Goal: Task Accomplishment & Management: Use online tool/utility

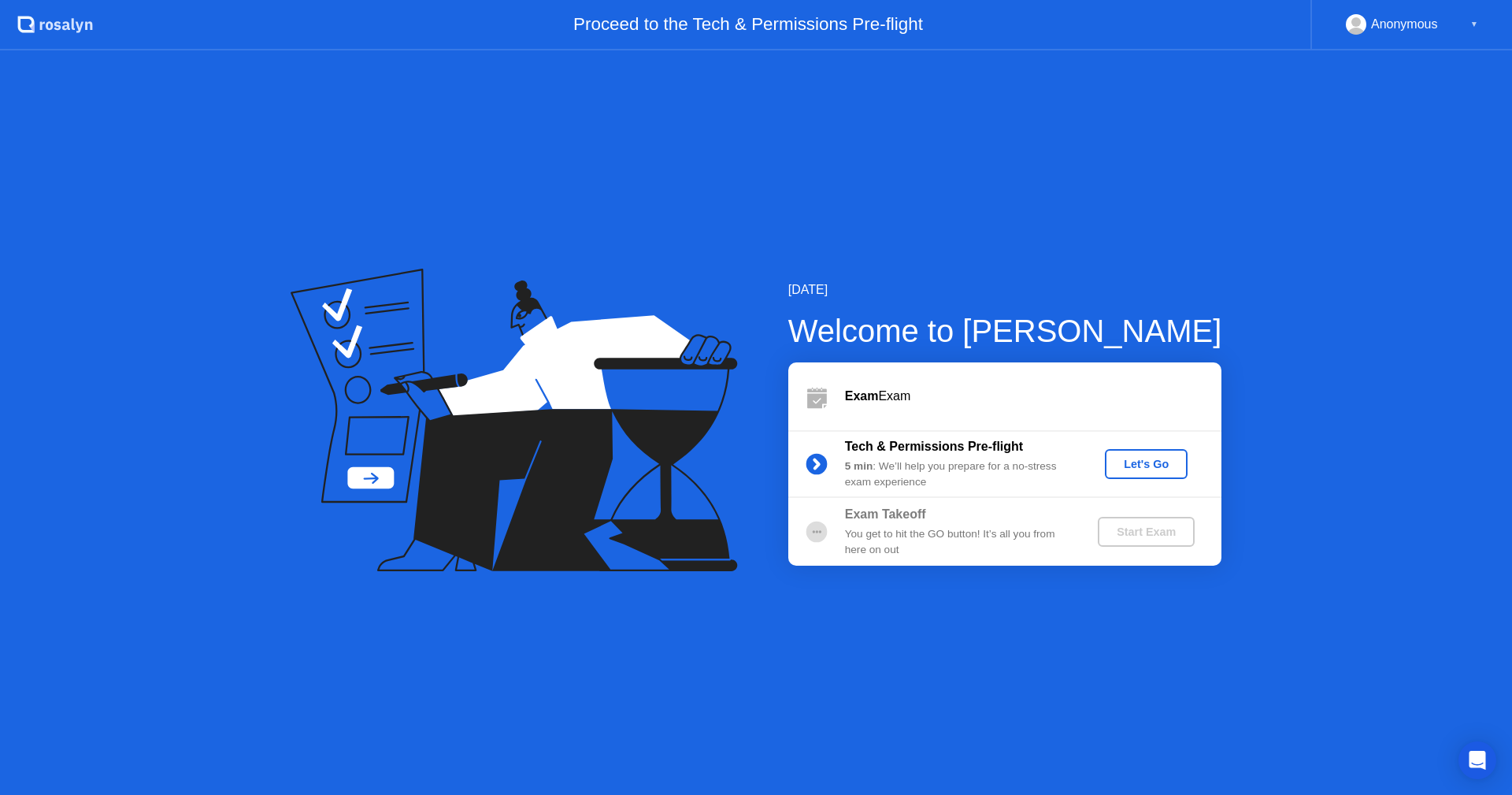
click at [1152, 464] on div "Let's Go" at bounding box center [1146, 463] width 70 height 13
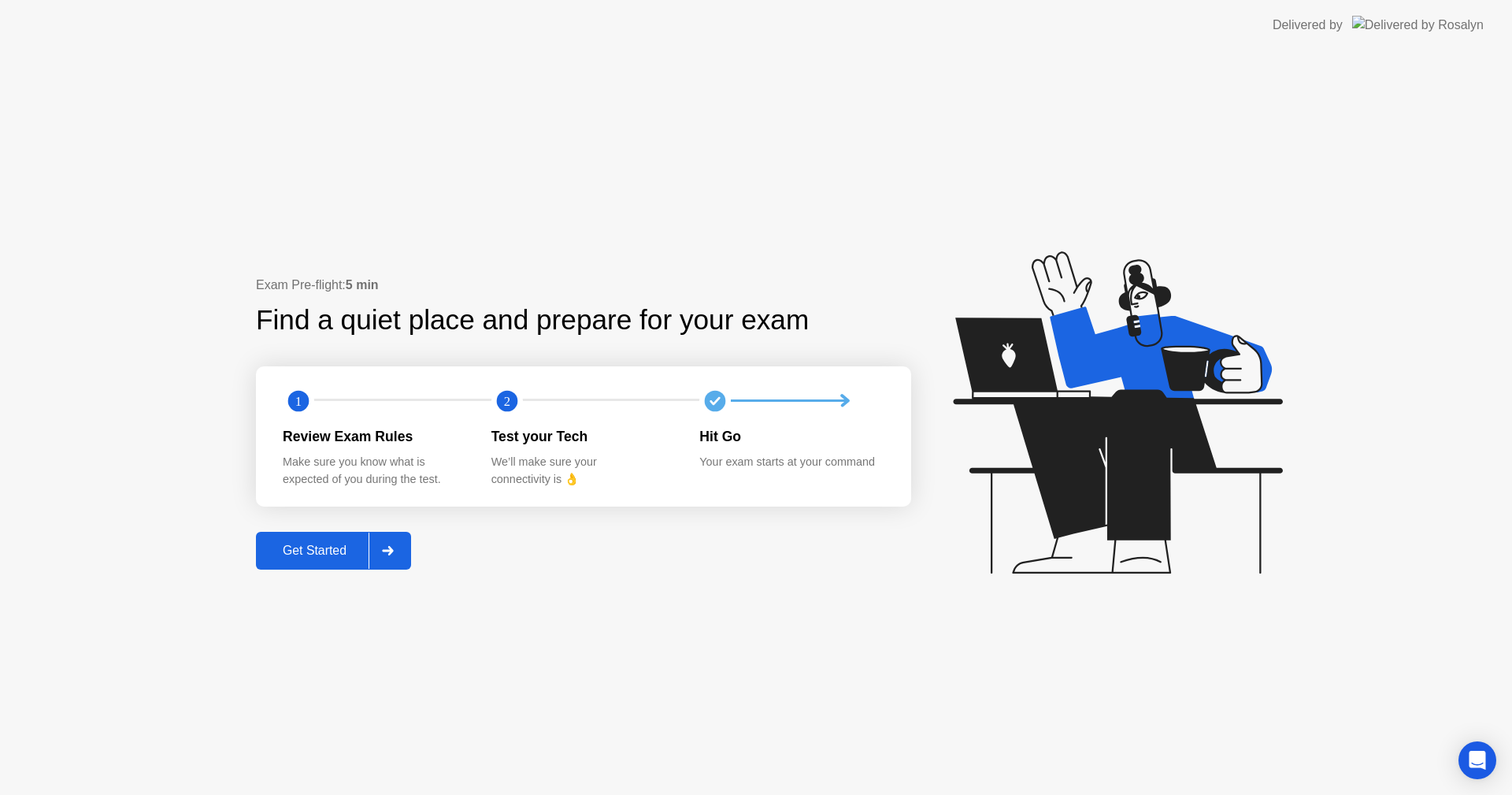
click at [314, 553] on div "Get Started" at bounding box center [314, 550] width 108 height 14
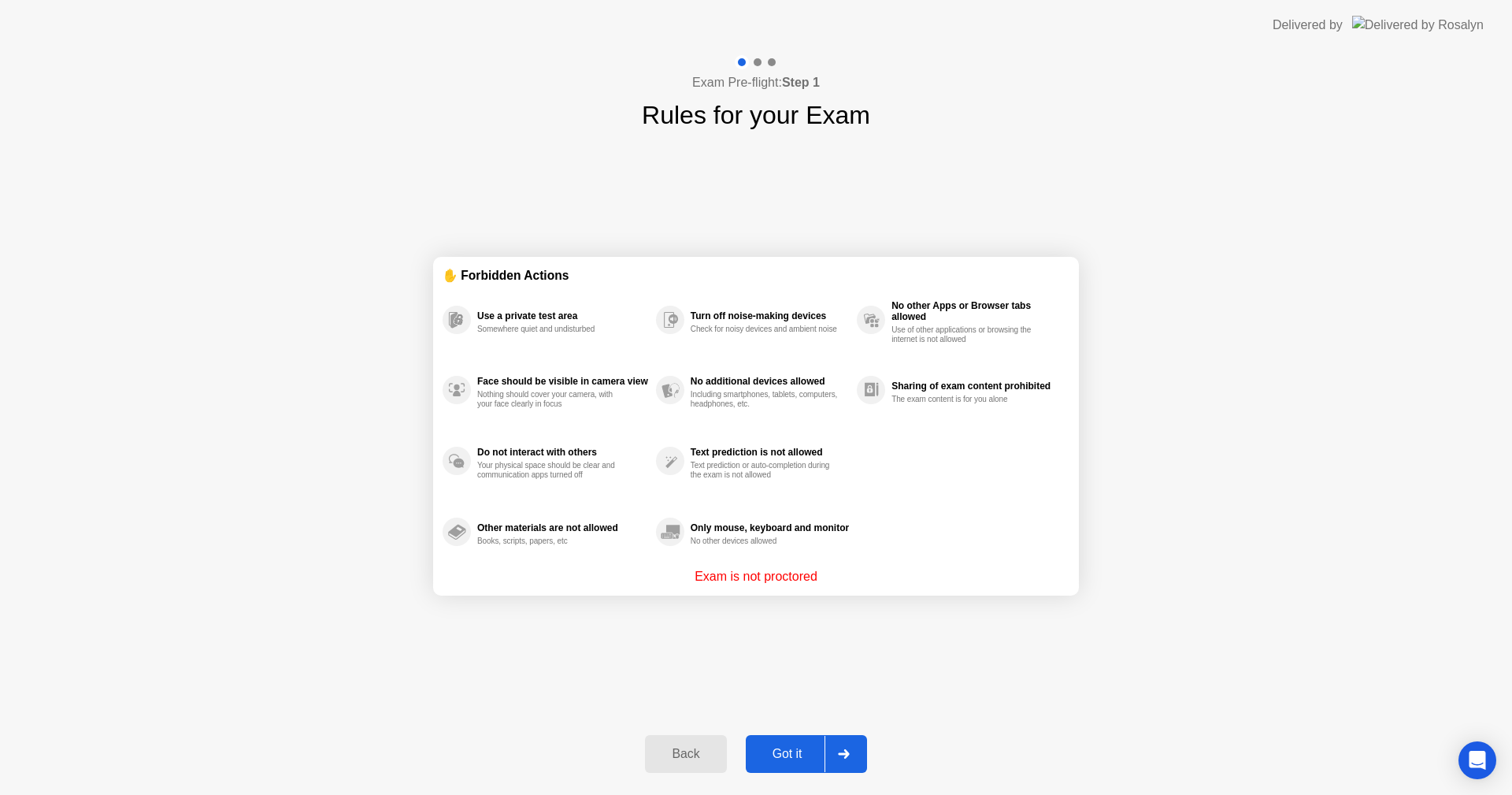
click at [788, 750] on div "Got it" at bounding box center [787, 754] width 74 height 14
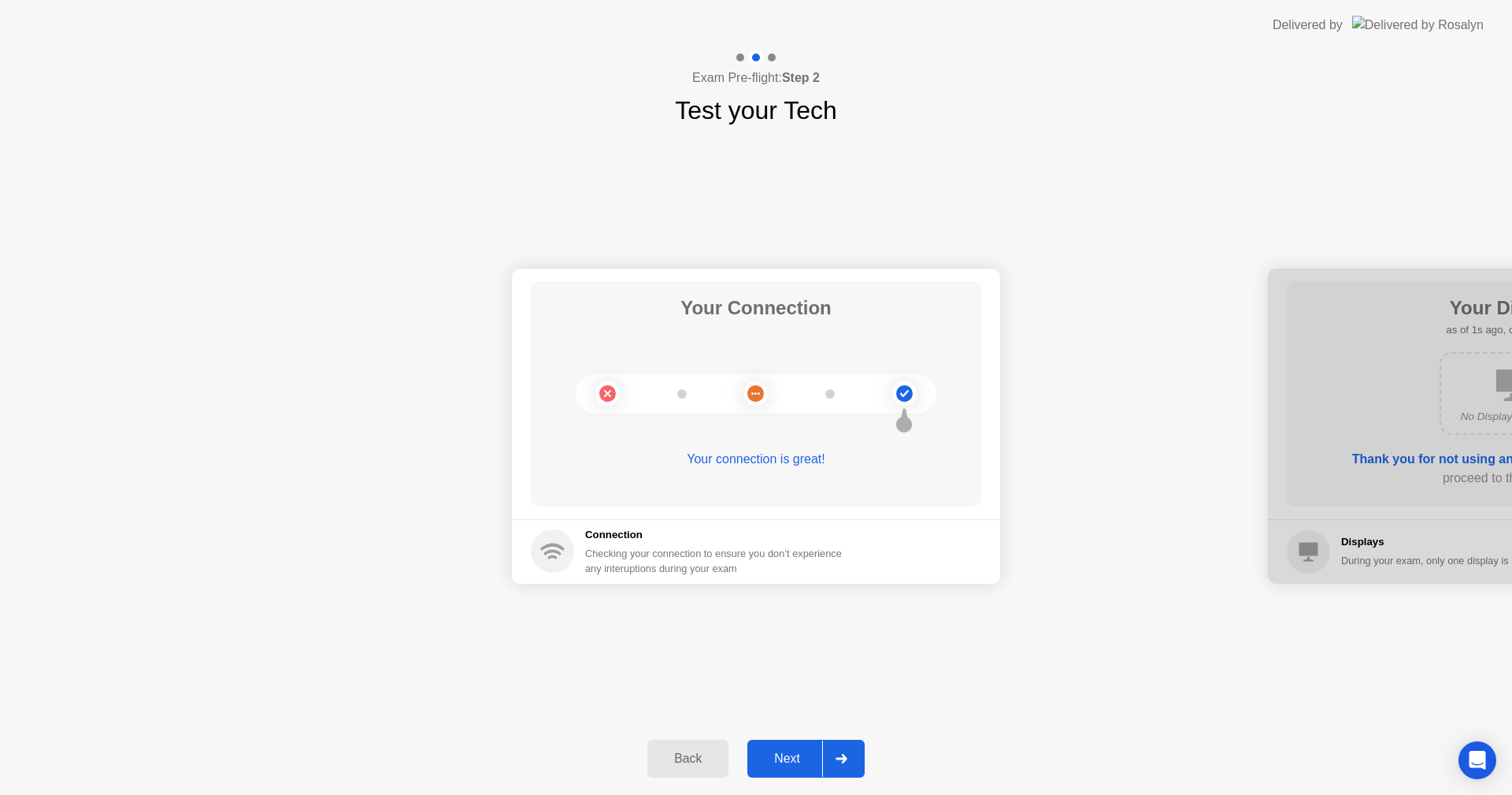
click at [789, 759] on div "Next" at bounding box center [787, 758] width 70 height 14
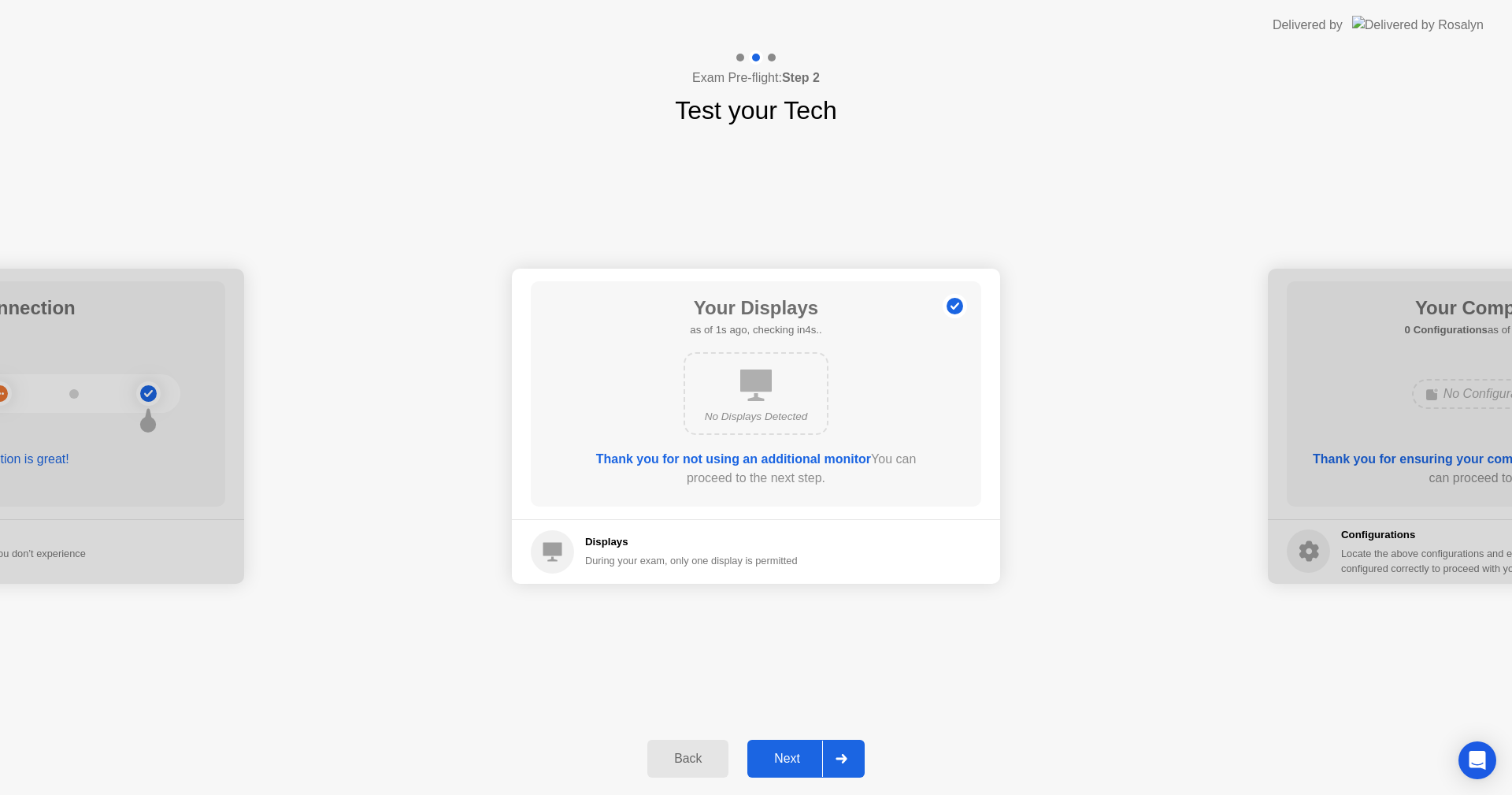
click at [790, 756] on div "Next" at bounding box center [787, 758] width 70 height 14
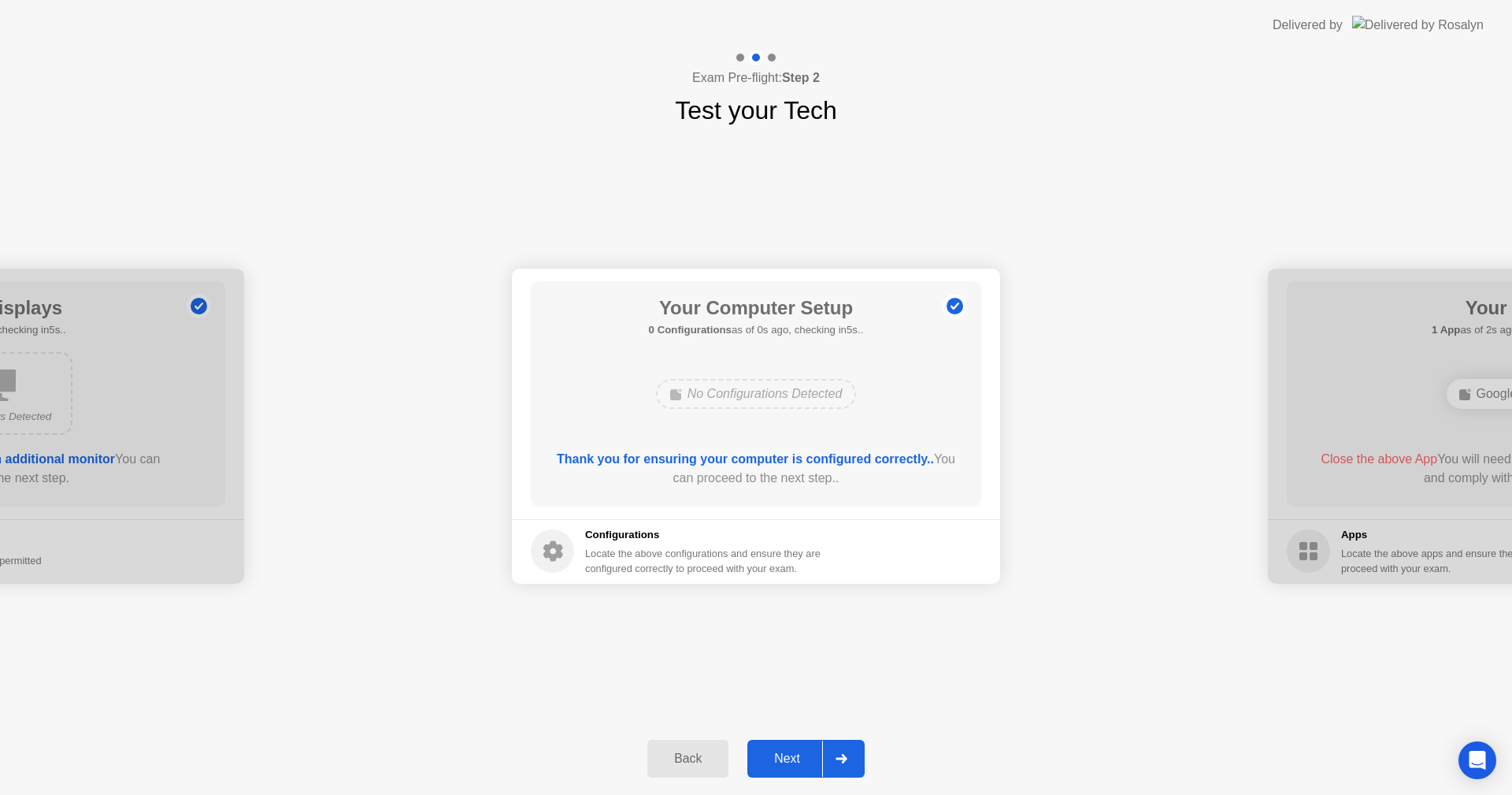
click at [790, 756] on div "Next" at bounding box center [787, 758] width 70 height 14
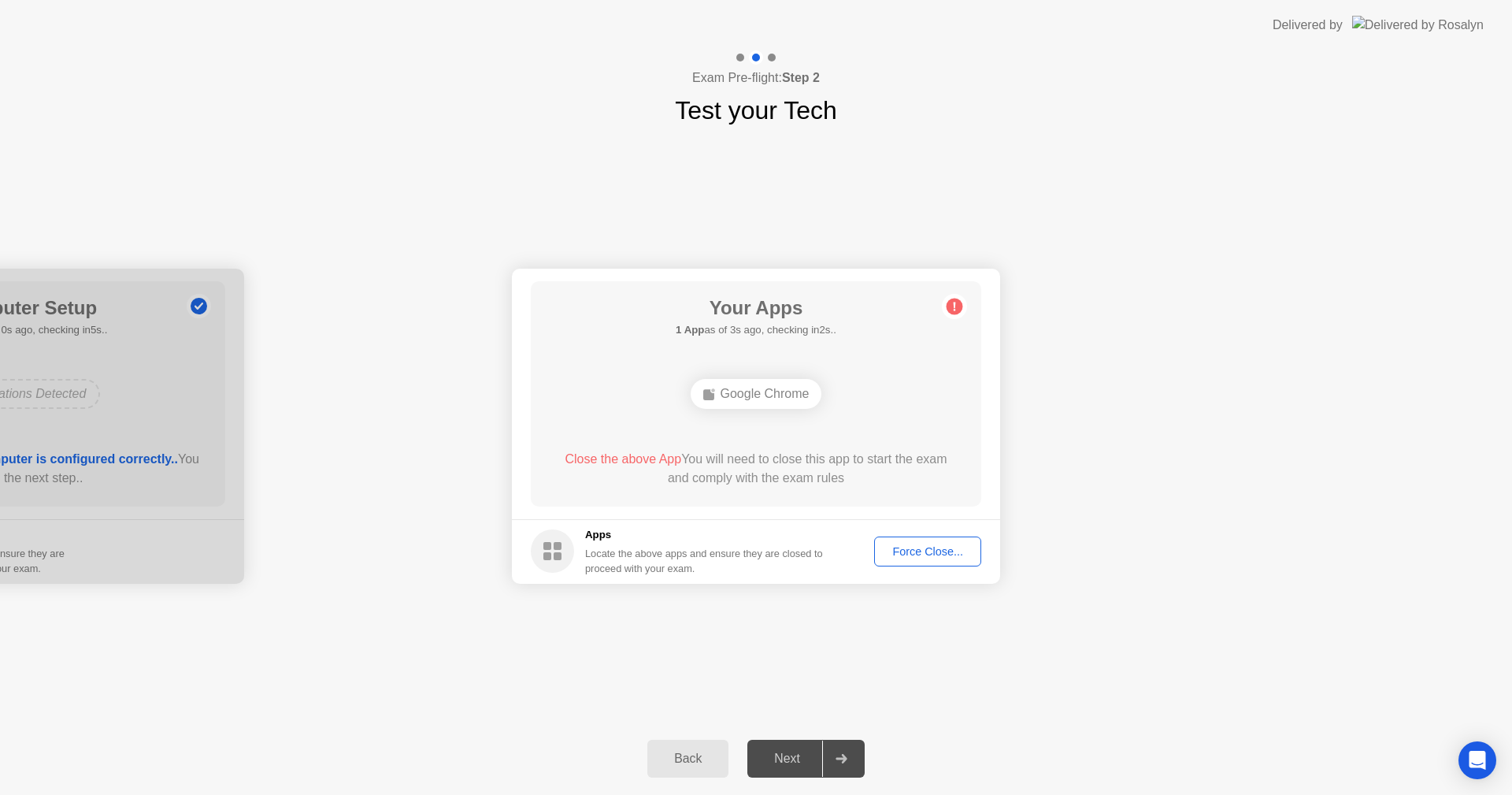
click at [933, 542] on button "Force Close..." at bounding box center [928, 552] width 107 height 30
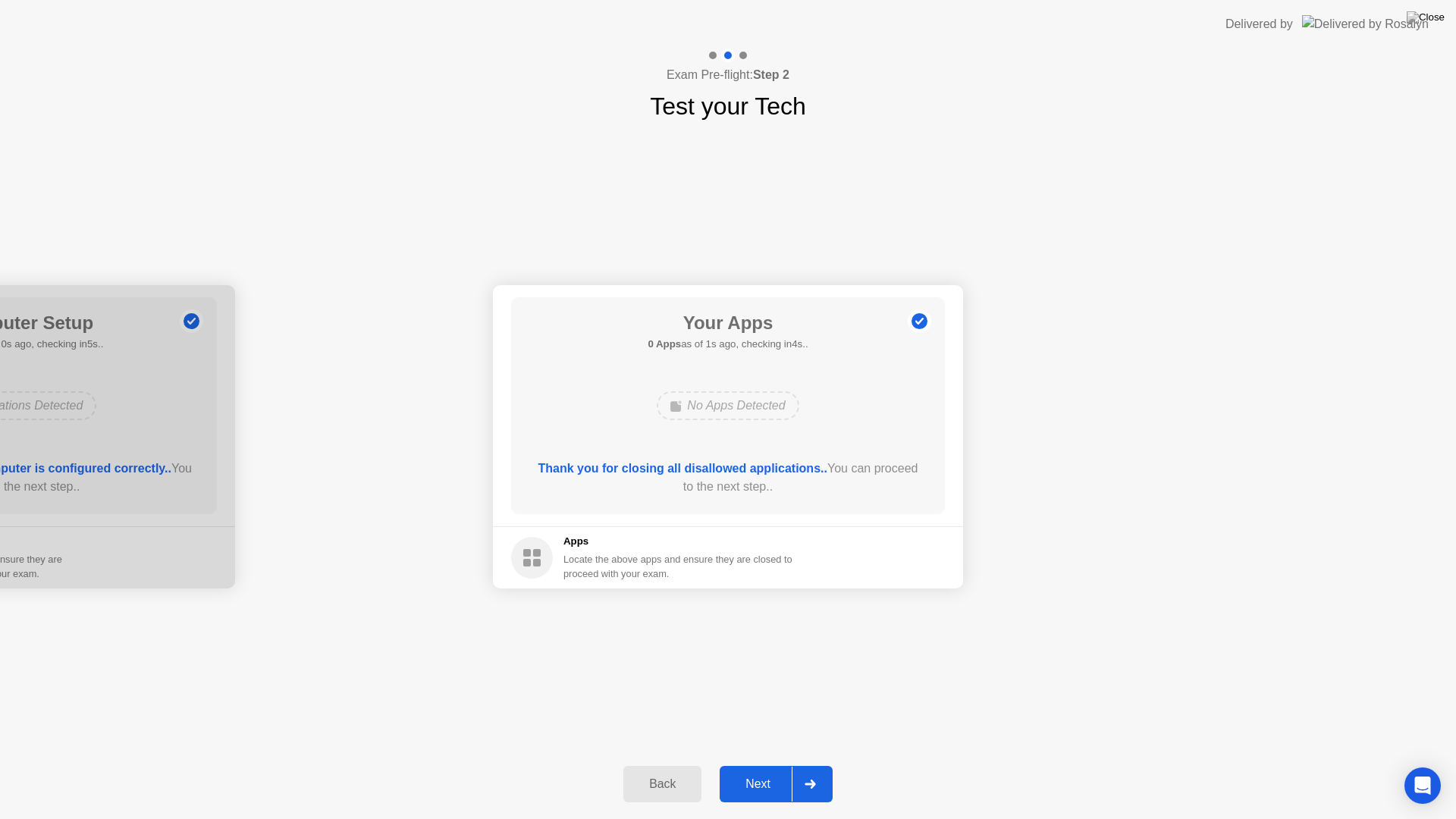
click at [755, 764] on div "Next" at bounding box center [758, 784] width 68 height 14
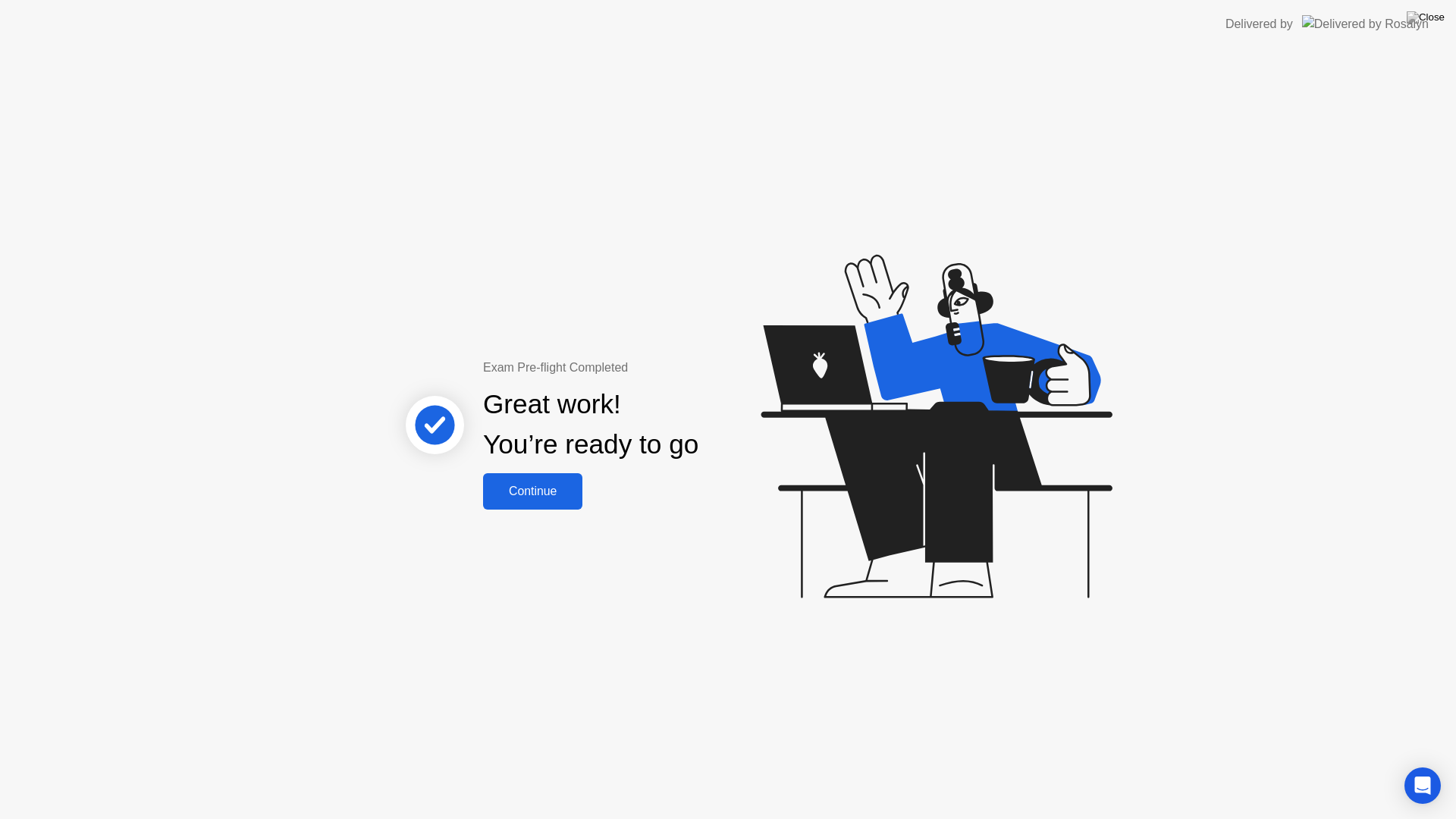
click at [539, 489] on div "Continue" at bounding box center [533, 491] width 90 height 14
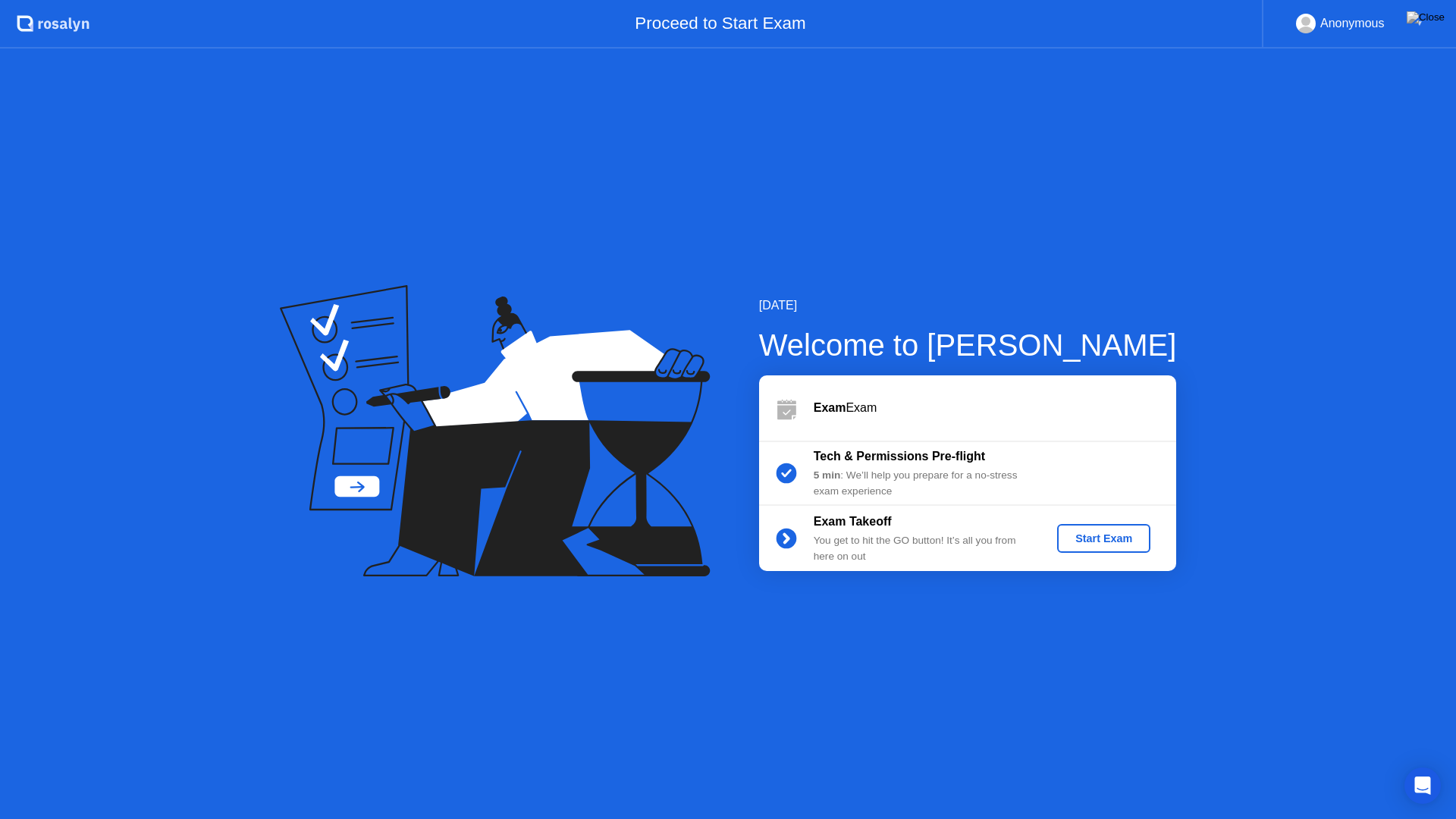
click at [1100, 543] on div "Start Exam" at bounding box center [1104, 538] width 81 height 12
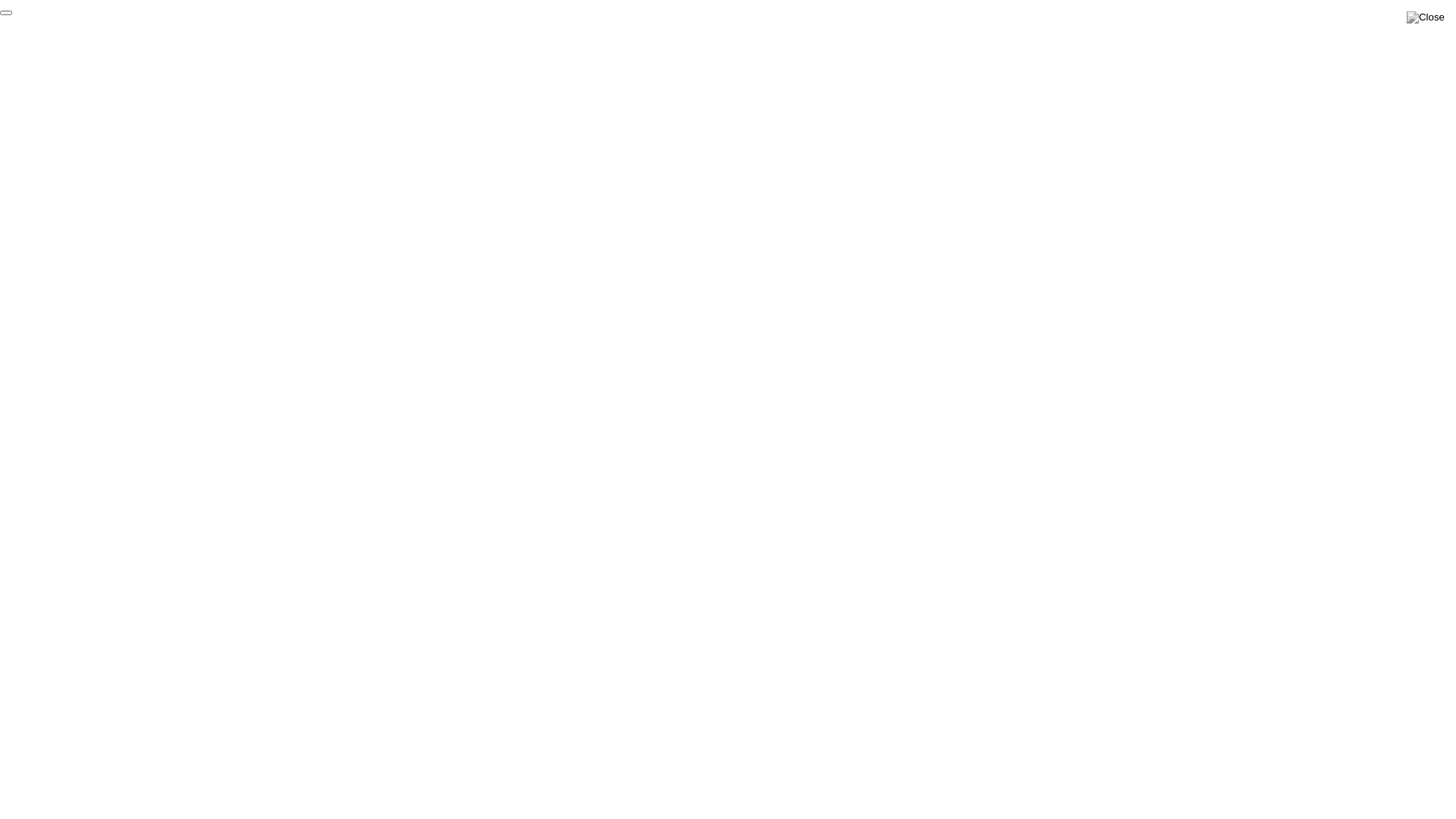
click div "End Proctoring Session"
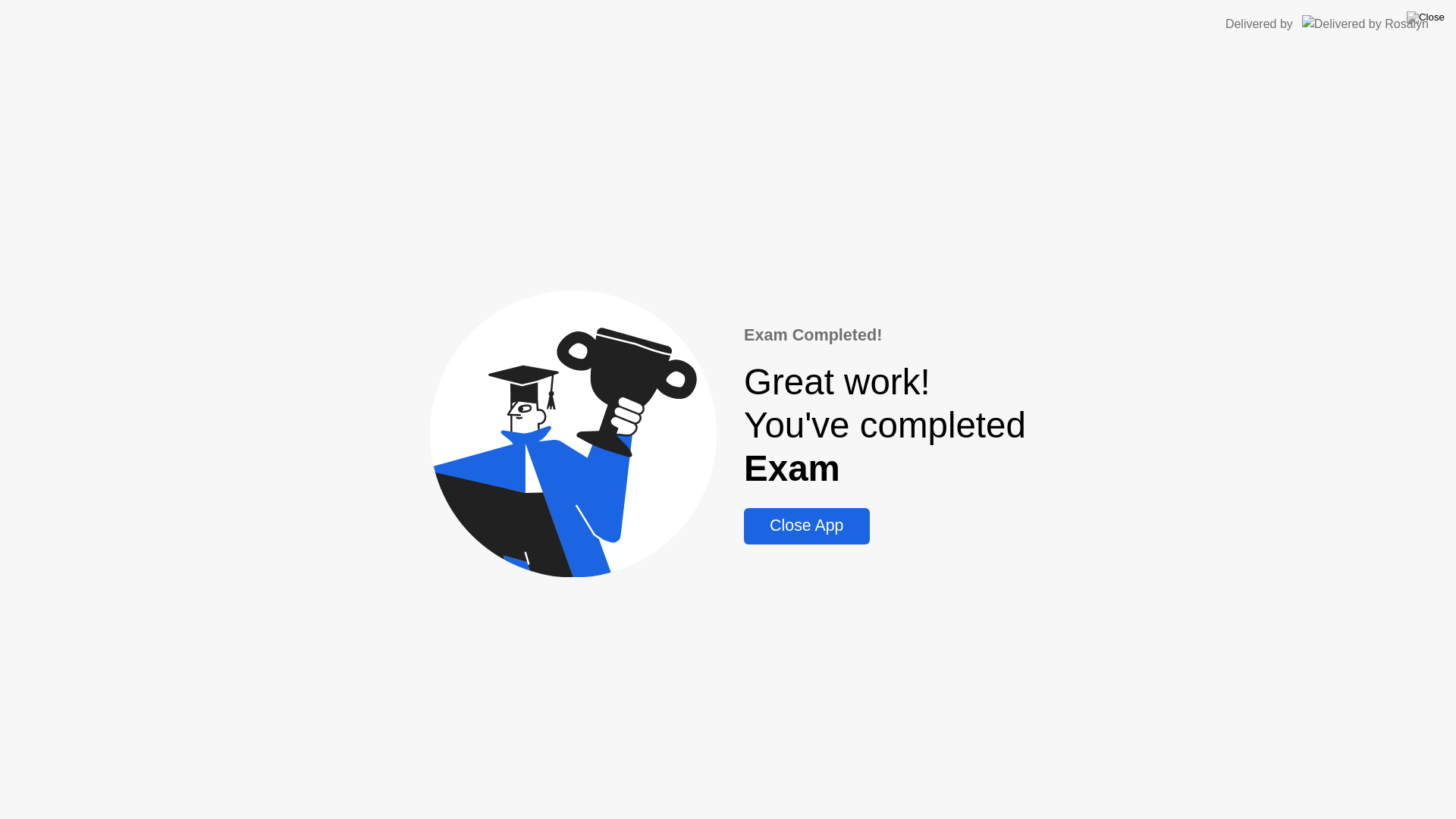
click at [813, 530] on div "Close App" at bounding box center [806, 526] width 116 height 19
